Goal: Find specific page/section: Find specific page/section

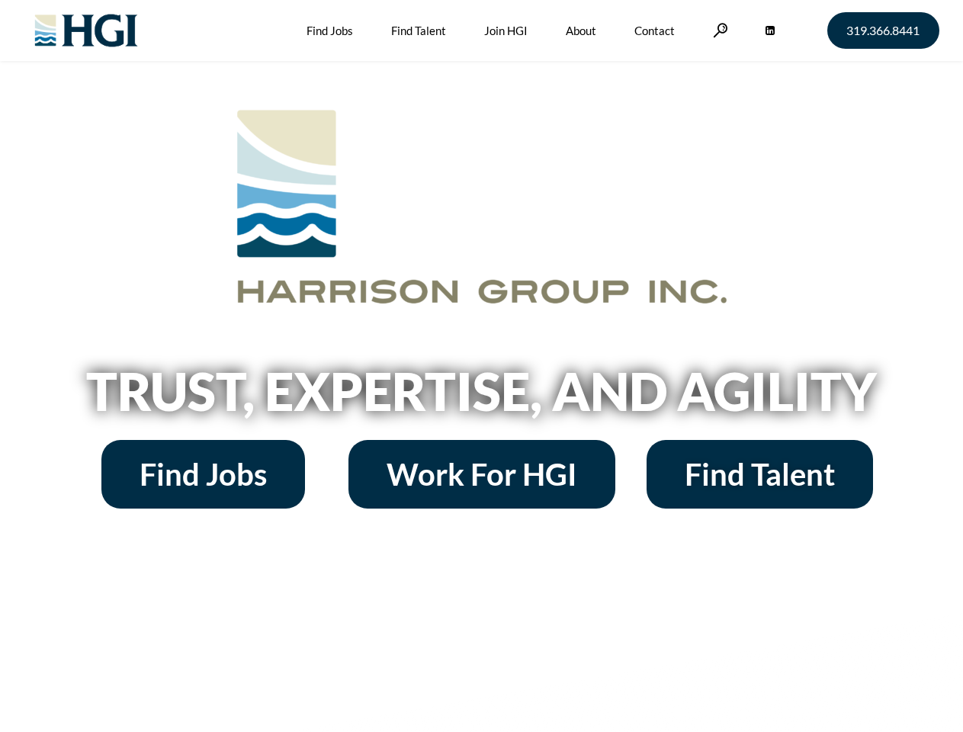
click at [481, 366] on h2 "Trust, Expertise, and Agility" at bounding box center [481, 391] width 869 height 52
click at [718, 30] on link at bounding box center [720, 30] width 15 height 14
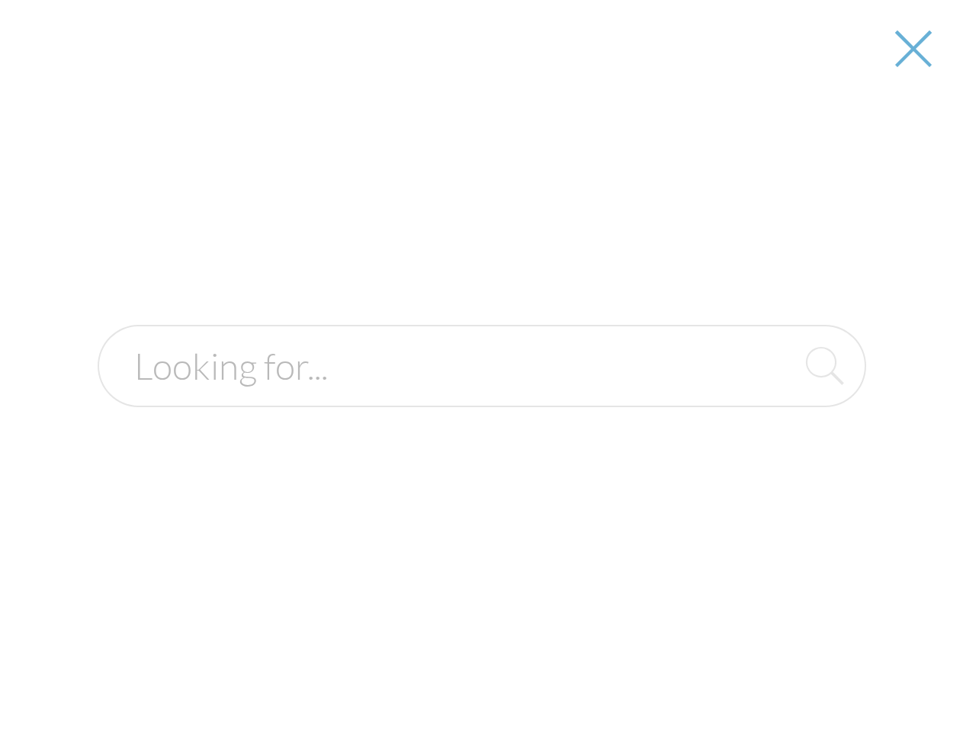
click at [481, 396] on h2 "Trust, Expertise, and Agility" at bounding box center [481, 391] width 869 height 52
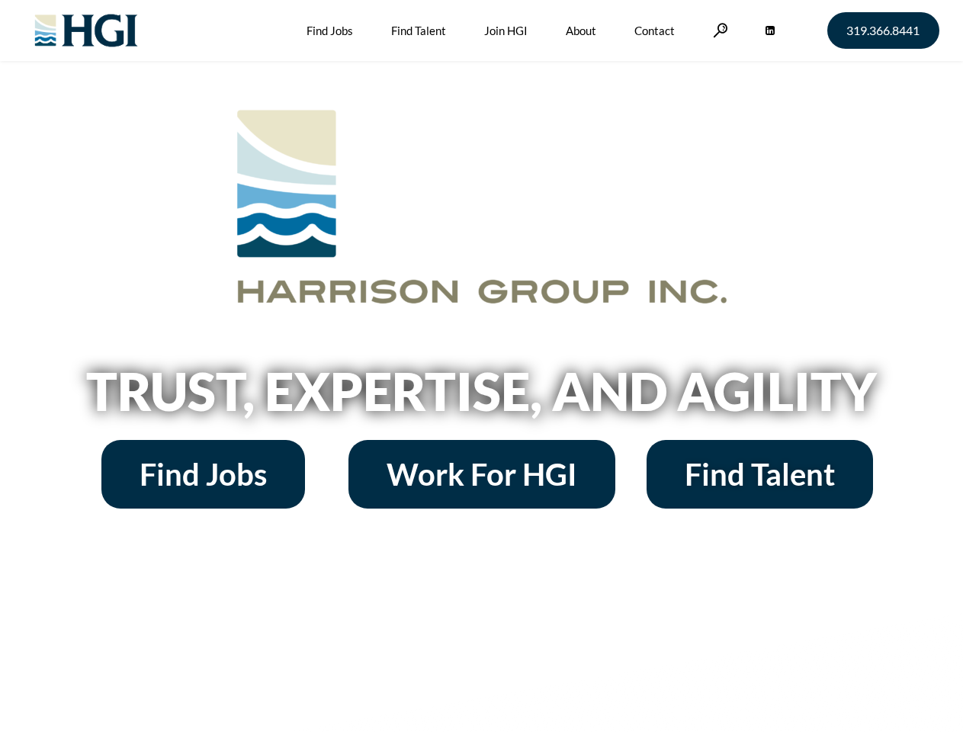
click at [481, 366] on h2 "Trust, Expertise, and Agility" at bounding box center [481, 391] width 869 height 52
click at [718, 30] on link at bounding box center [720, 30] width 15 height 14
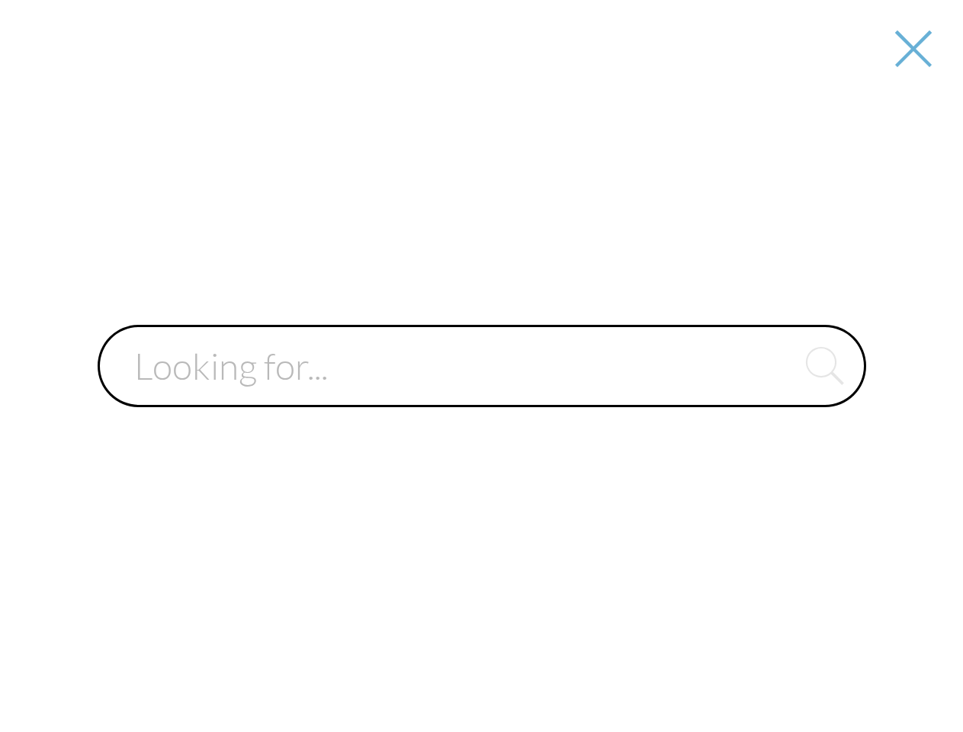
click at [481, 396] on input "text" at bounding box center [482, 366] width 768 height 82
